Goal: Transaction & Acquisition: Download file/media

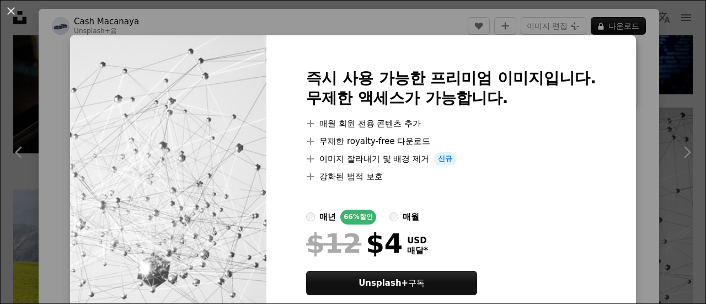
click at [659, 78] on div "An X shape 즉시 사용 가능한 프리미엄 이미지입니다. 무제한 액세스가 가능합니다. A plus sign 매월 회원 전용 콘텐츠 추가 A…" at bounding box center [353, 152] width 706 height 304
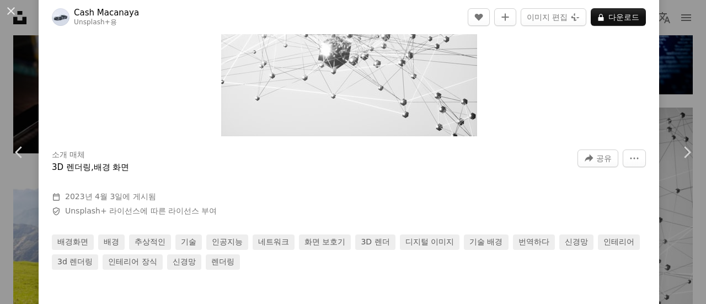
scroll to position [166, 0]
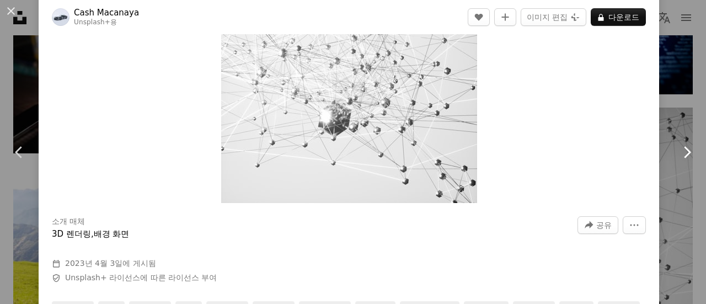
click at [677, 126] on link "Chevron right" at bounding box center [687, 152] width 39 height 106
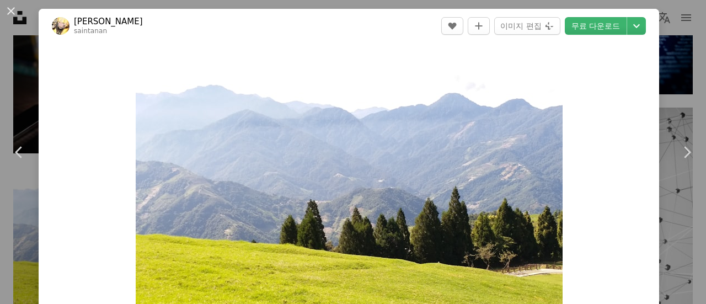
click at [661, 97] on div "An X shape Chevron left Chevron right 聖安 [PERSON_NAME] A heart A plus sign 이미지 …" at bounding box center [353, 152] width 706 height 304
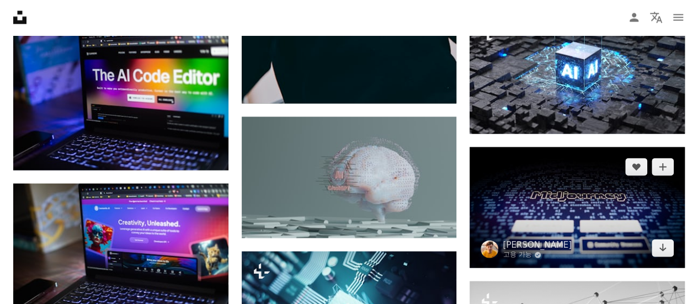
scroll to position [3043, 0]
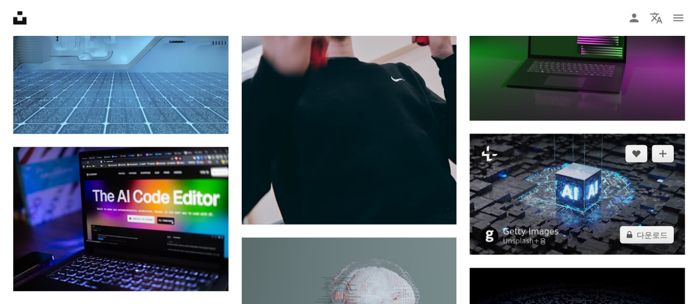
click at [618, 180] on img at bounding box center [577, 194] width 215 height 121
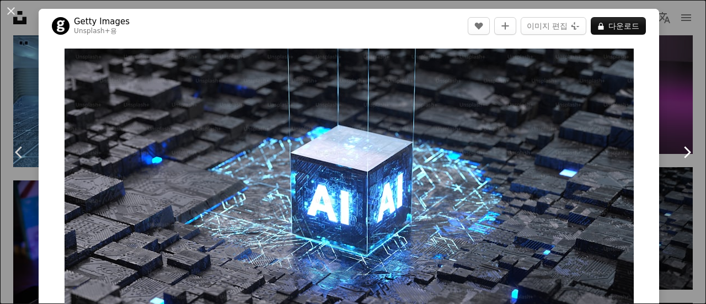
click at [681, 139] on link "Chevron right" at bounding box center [687, 152] width 39 height 106
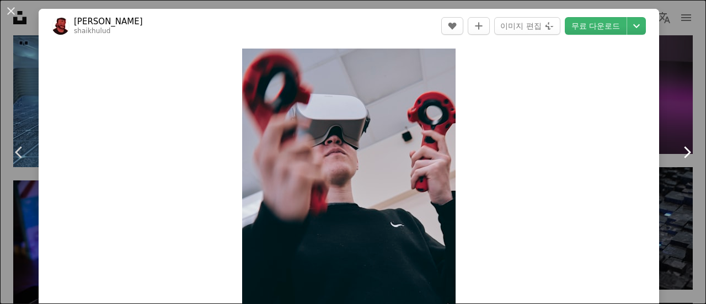
click at [678, 149] on icon "Chevron right" at bounding box center [687, 152] width 18 height 18
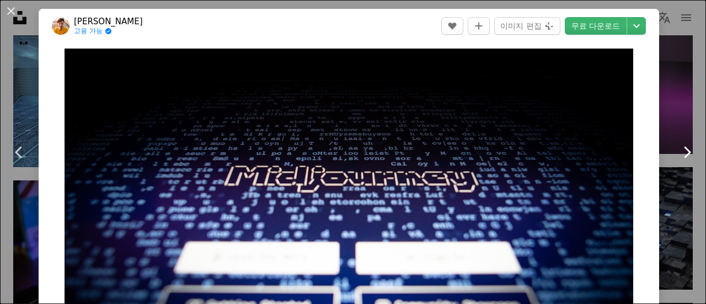
click at [678, 149] on icon "Chevron right" at bounding box center [687, 152] width 18 height 18
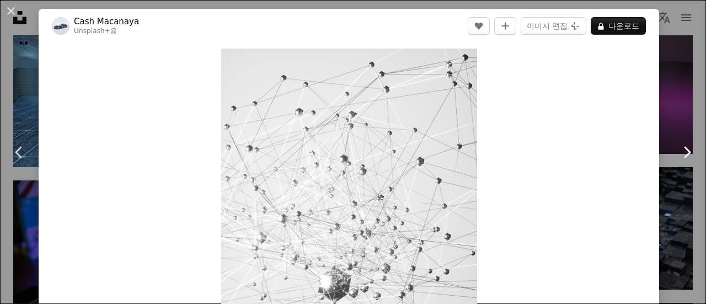
click at [678, 149] on icon "Chevron right" at bounding box center [687, 152] width 18 height 18
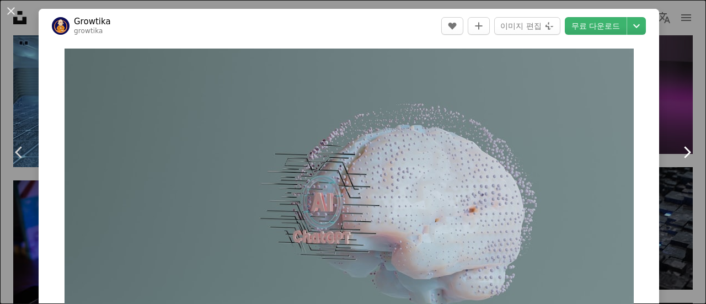
click at [678, 149] on icon "Chevron right" at bounding box center [687, 152] width 18 height 18
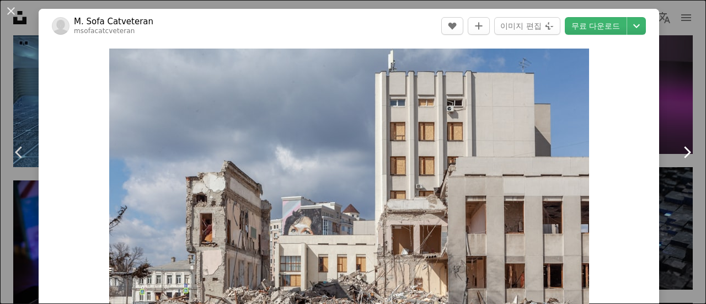
click at [678, 149] on icon "Chevron right" at bounding box center [687, 152] width 18 height 18
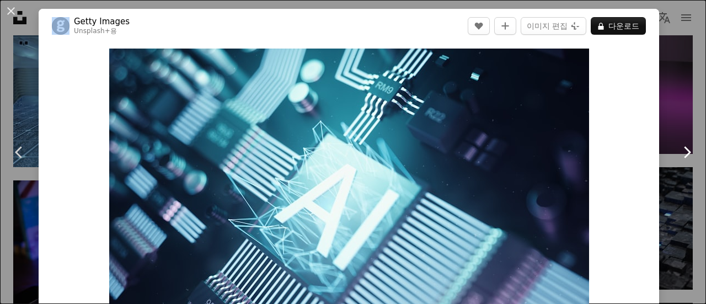
click at [678, 149] on icon "Chevron right" at bounding box center [687, 152] width 18 height 18
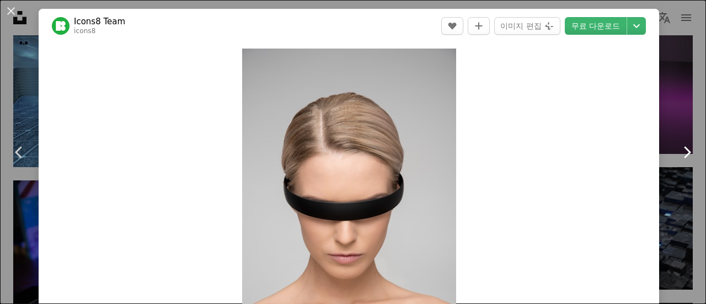
click at [678, 149] on icon "Chevron right" at bounding box center [687, 152] width 18 height 18
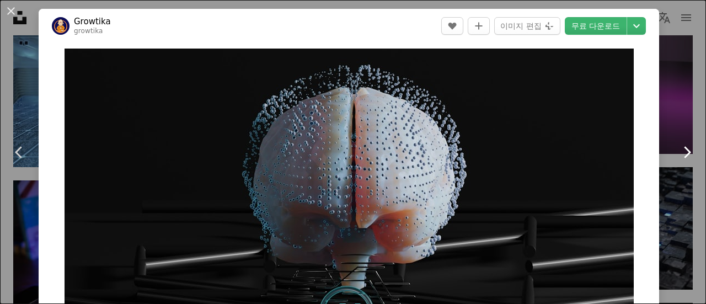
click at [678, 149] on icon "Chevron right" at bounding box center [687, 152] width 18 height 18
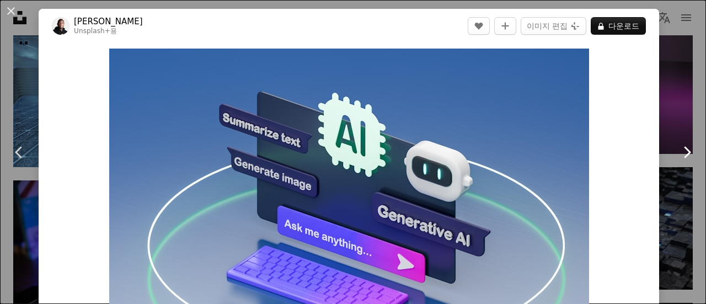
click at [678, 149] on icon "Chevron right" at bounding box center [687, 152] width 18 height 18
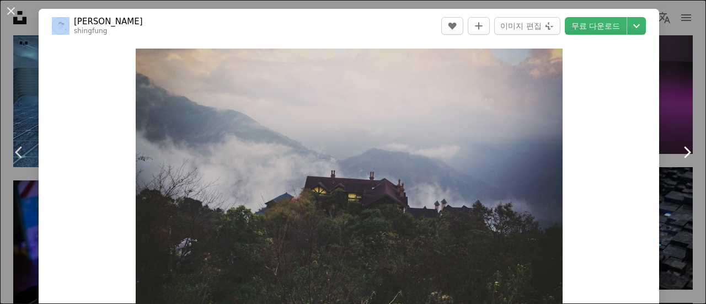
click at [678, 149] on icon "Chevron right" at bounding box center [687, 152] width 18 height 18
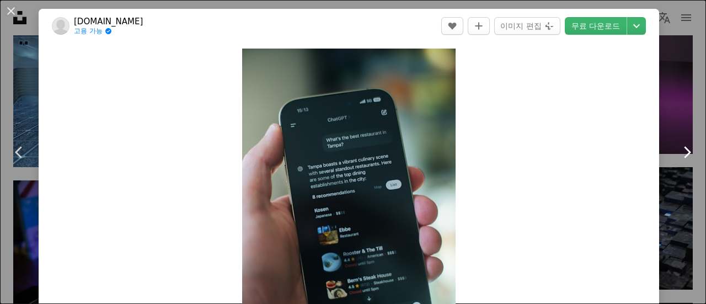
click at [678, 149] on icon "Chevron right" at bounding box center [687, 152] width 18 height 18
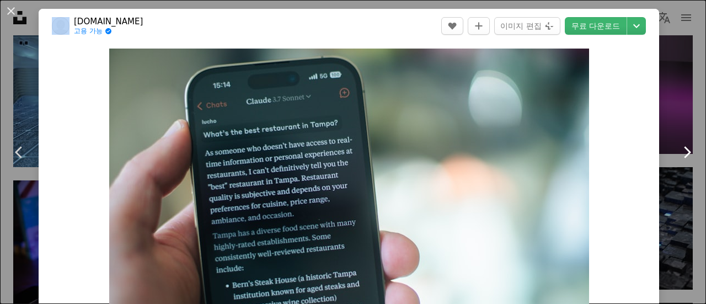
click at [678, 149] on icon "Chevron right" at bounding box center [687, 152] width 18 height 18
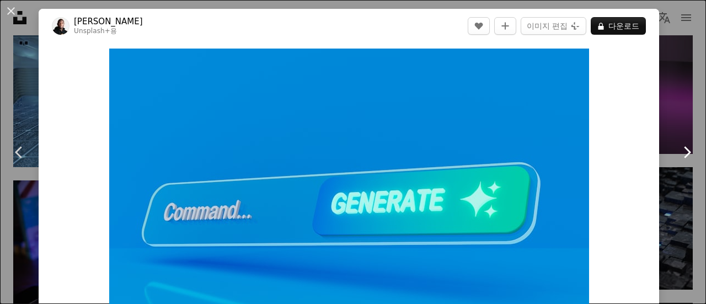
click at [678, 149] on icon "Chevron right" at bounding box center [687, 152] width 18 height 18
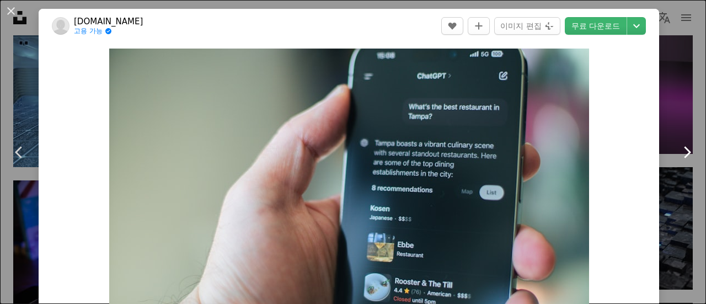
click at [678, 149] on icon "Chevron right" at bounding box center [687, 152] width 18 height 18
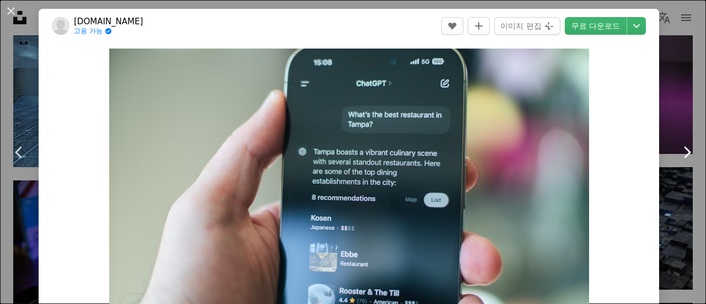
click at [678, 149] on icon "Chevron right" at bounding box center [687, 152] width 18 height 18
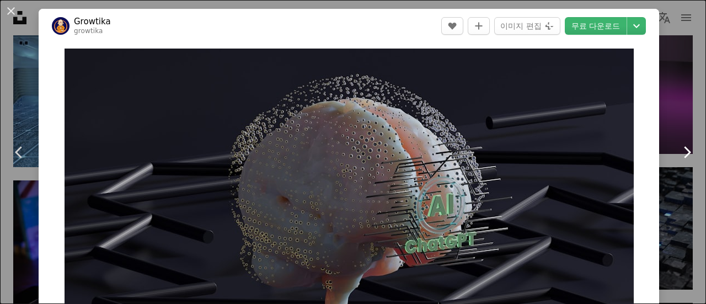
click at [678, 149] on icon "Chevron right" at bounding box center [687, 152] width 18 height 18
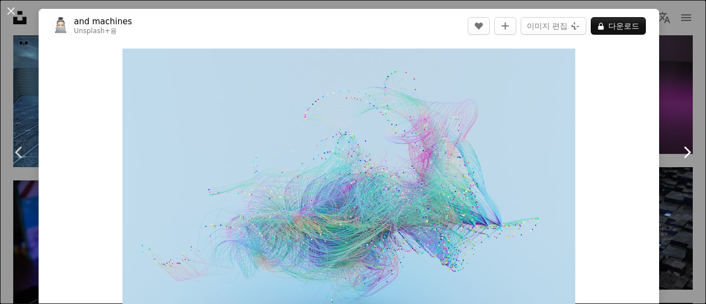
click at [678, 149] on icon "Chevron right" at bounding box center [687, 152] width 18 height 18
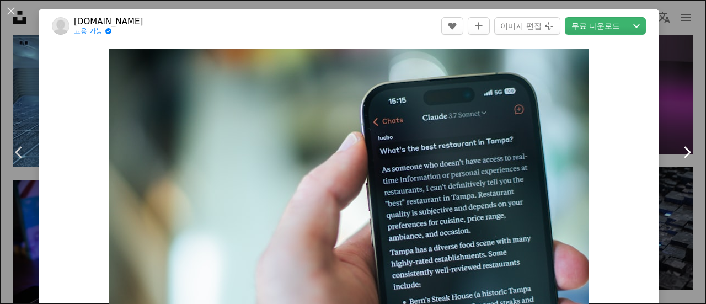
click at [678, 149] on icon "Chevron right" at bounding box center [687, 152] width 18 height 18
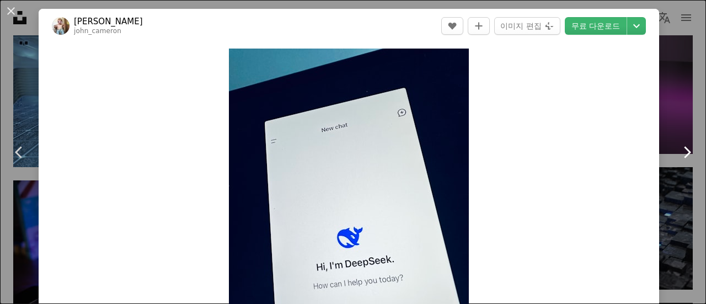
click at [678, 149] on icon "Chevron right" at bounding box center [687, 152] width 18 height 18
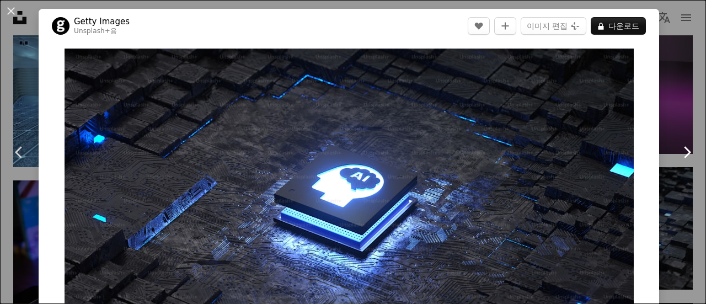
click at [678, 149] on icon "Chevron right" at bounding box center [687, 152] width 18 height 18
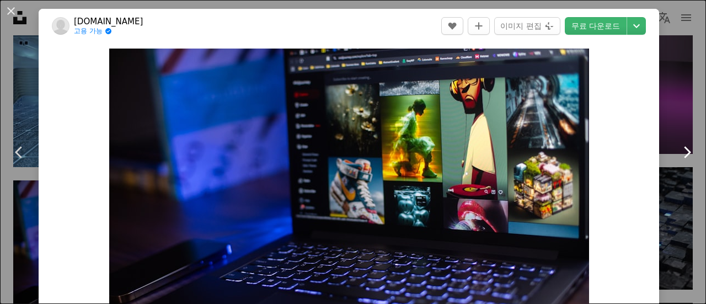
click at [678, 149] on icon "Chevron right" at bounding box center [687, 152] width 18 height 18
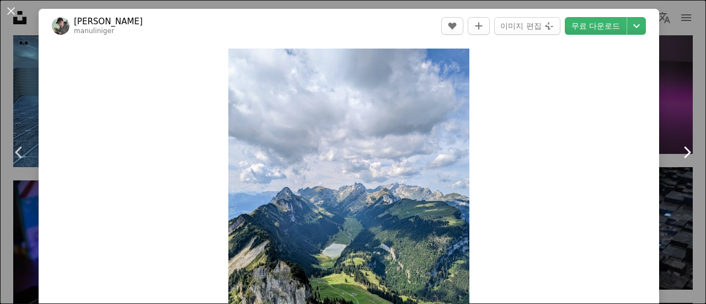
click at [668, 168] on link "Chevron right" at bounding box center [687, 152] width 39 height 106
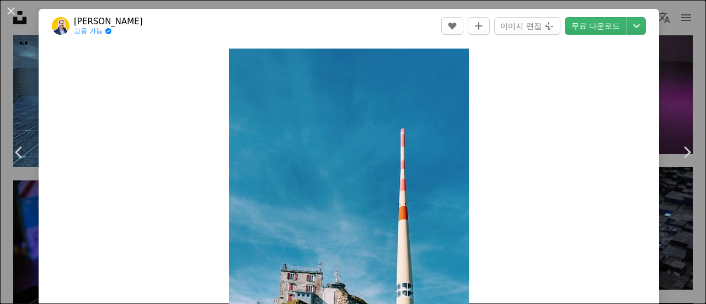
click at [668, 47] on div "An X shape Chevron left Chevron right Tomi Blasic 고용 가능 A checkmark inside of a…" at bounding box center [353, 152] width 706 height 304
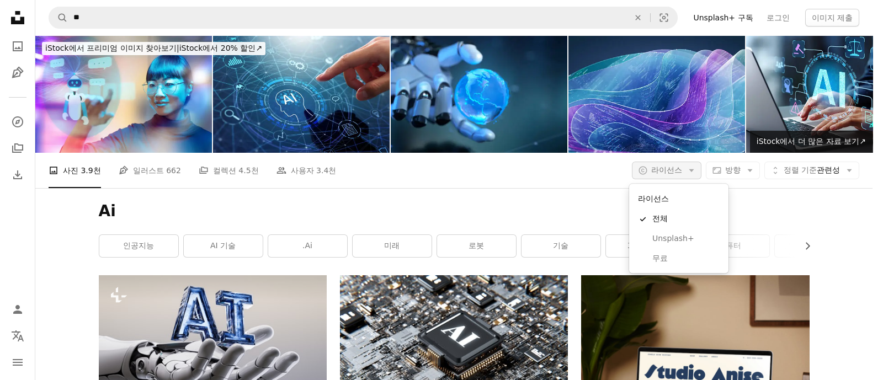
click at [675, 171] on span "라이선스" at bounding box center [666, 170] width 31 height 9
click at [671, 267] on link "무료" at bounding box center [679, 259] width 91 height 20
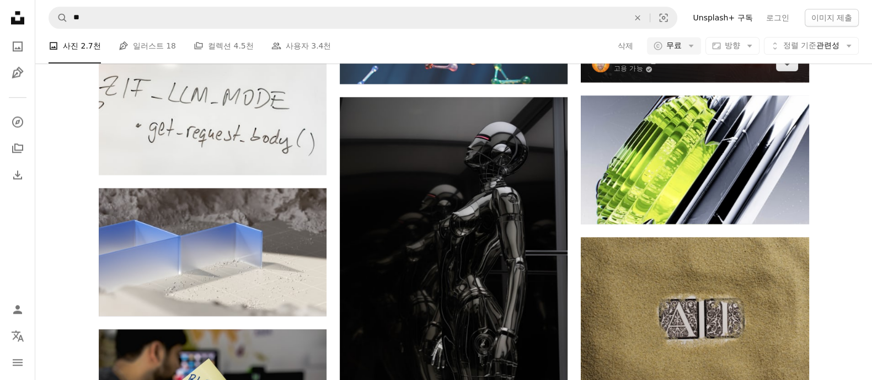
scroll to position [6760, 0]
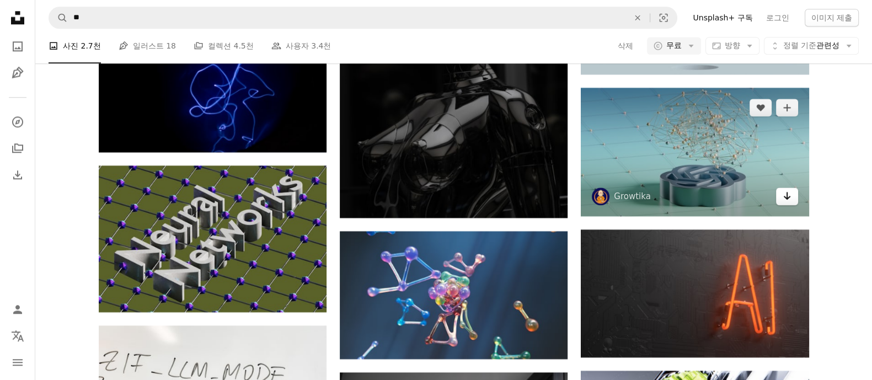
click at [706, 195] on icon "Arrow pointing down" at bounding box center [787, 195] width 9 height 13
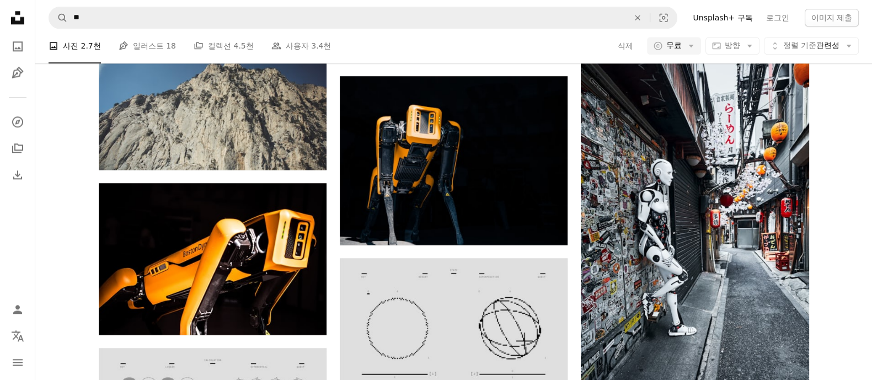
scroll to position [17659, 0]
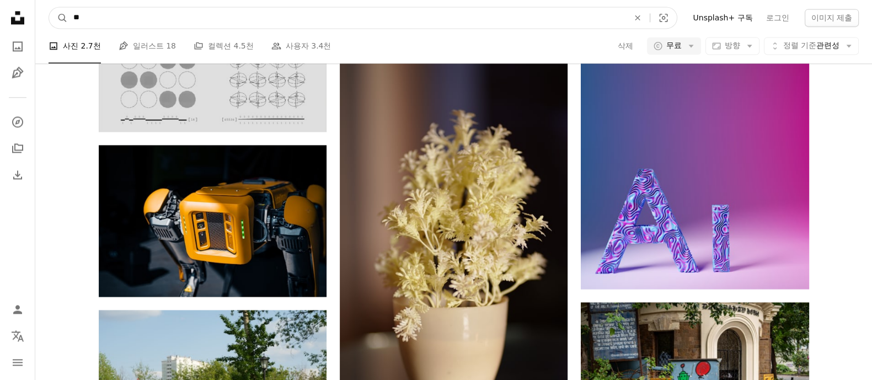
drag, startPoint x: 218, startPoint y: 15, endPoint x: 12, endPoint y: 34, distance: 207.3
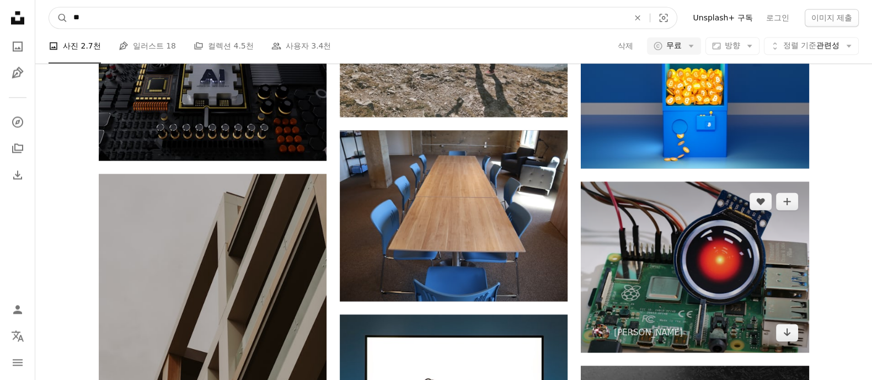
scroll to position [23597, 0]
